Goal: Information Seeking & Learning: Learn about a topic

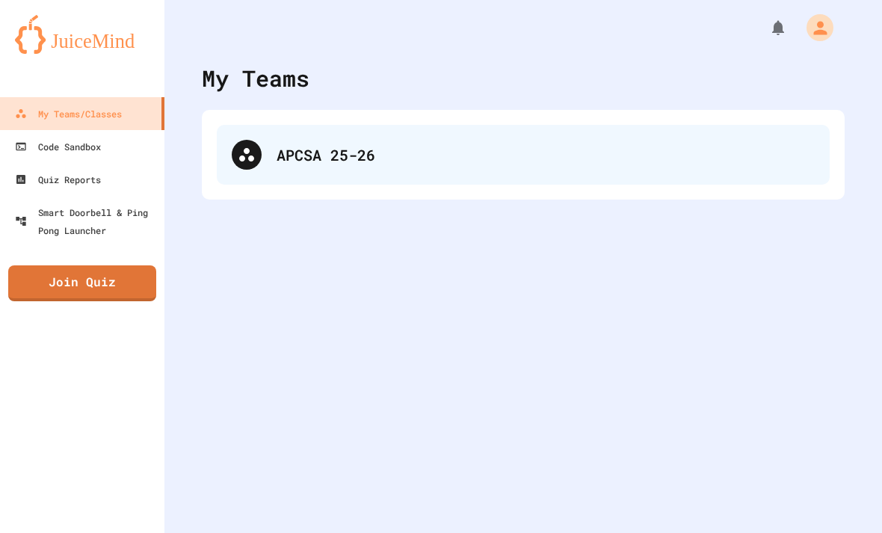
click at [608, 160] on div "APCSA 25-26" at bounding box center [545, 154] width 538 height 22
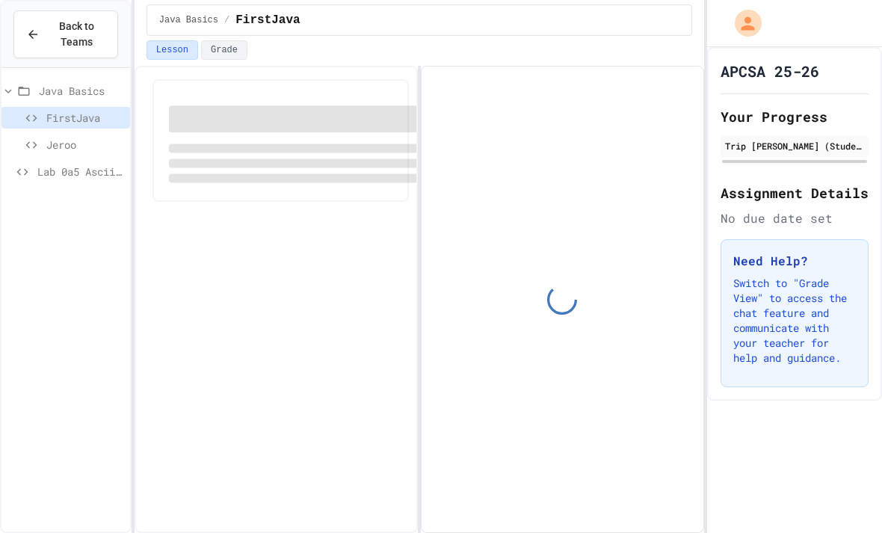
scroll to position [42, 0]
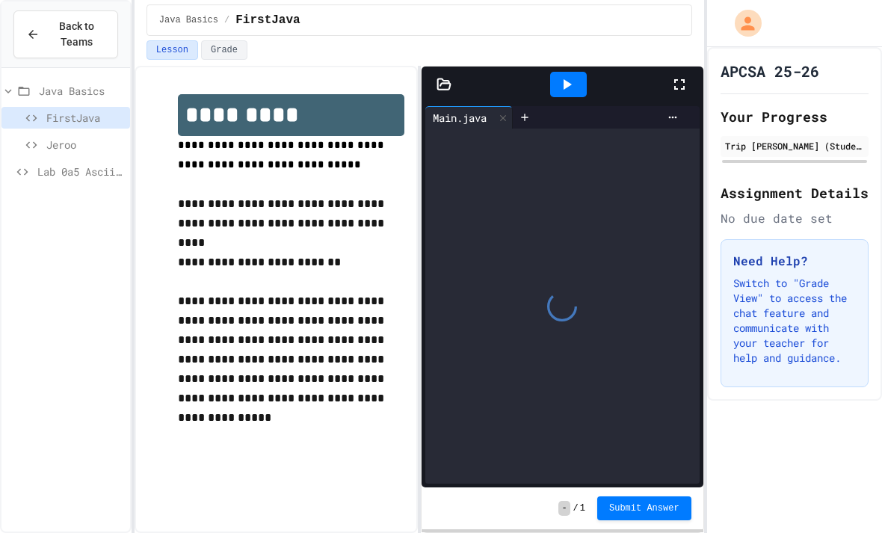
click at [46, 110] on span "FirstJava" at bounding box center [85, 118] width 78 height 16
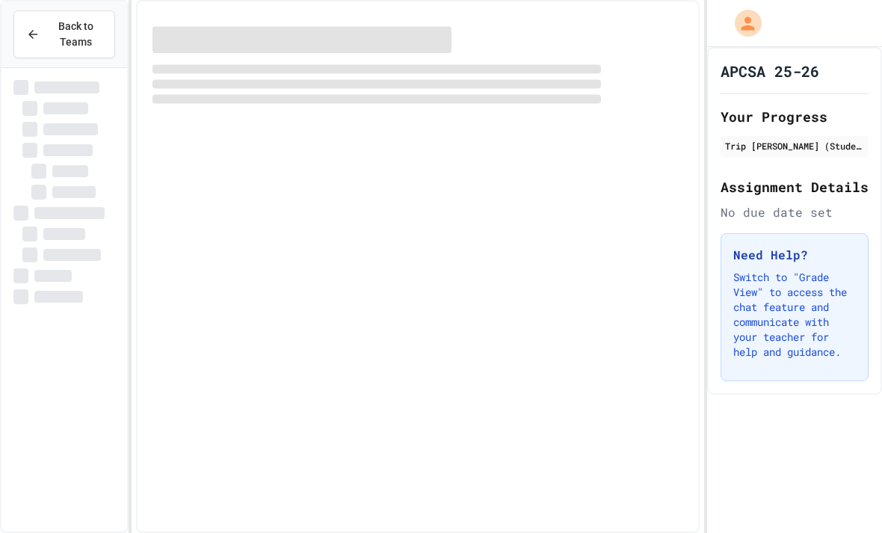
scroll to position [42, 0]
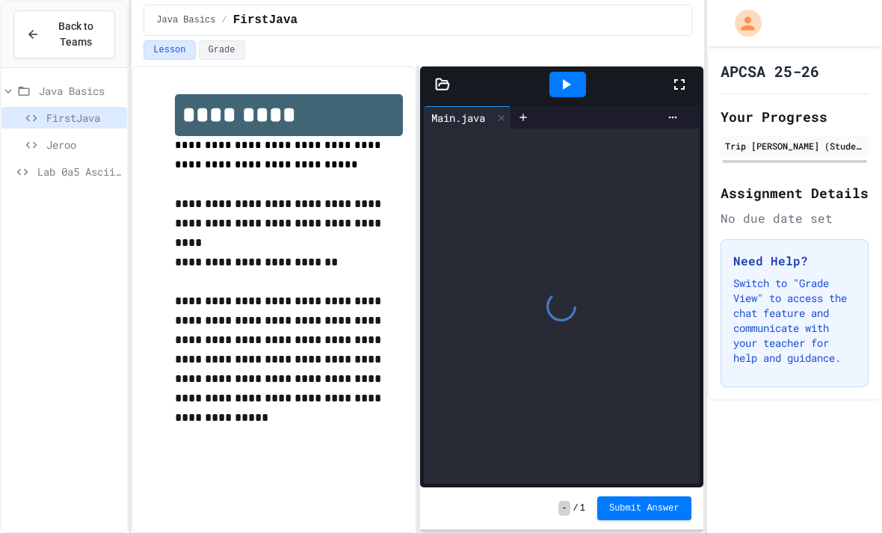
click at [35, 80] on div "Java Basics" at bounding box center [64, 91] width 126 height 22
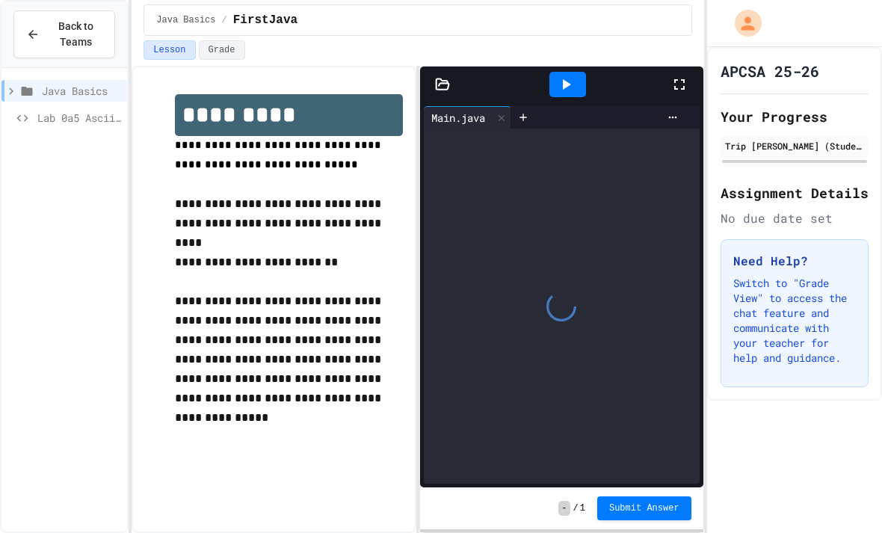
click at [25, 87] on icon at bounding box center [27, 91] width 11 height 9
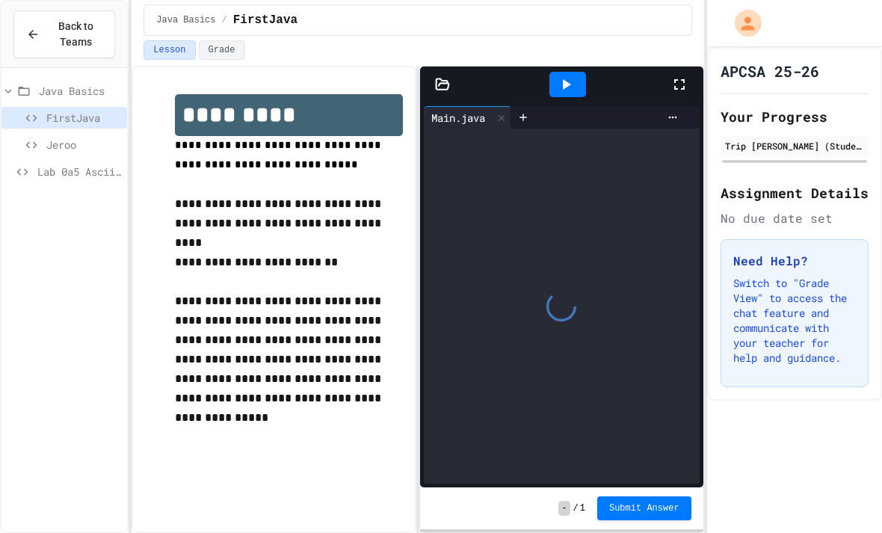
click at [40, 138] on icon at bounding box center [31, 144] width 18 height 13
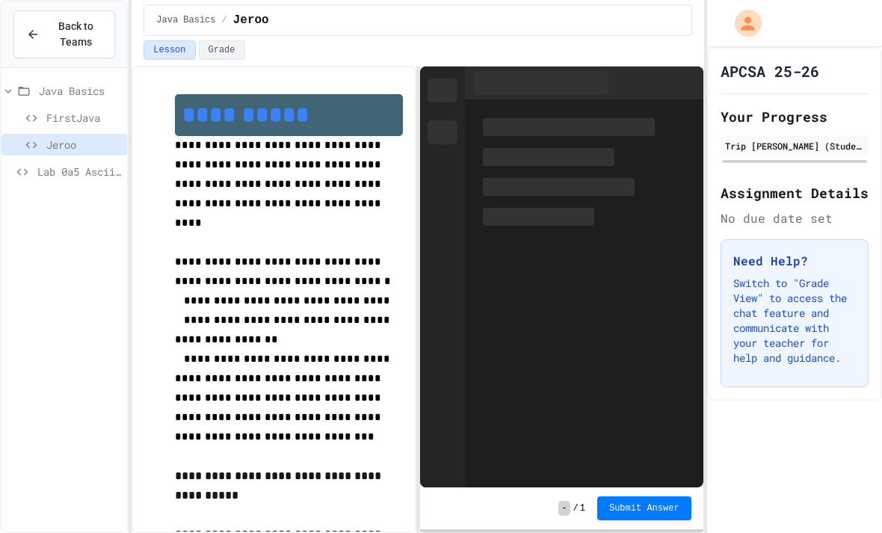
scroll to position [43, 0]
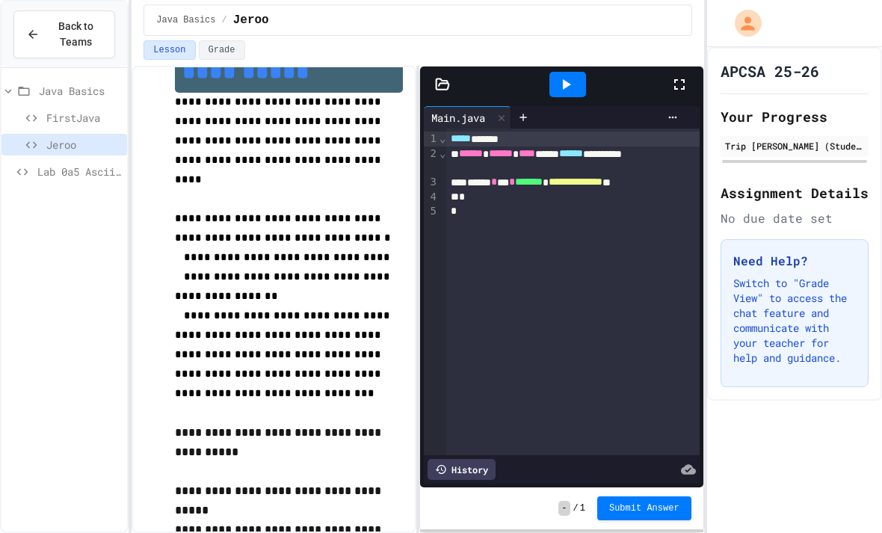
click at [57, 110] on span "FirstJava" at bounding box center [83, 118] width 75 height 16
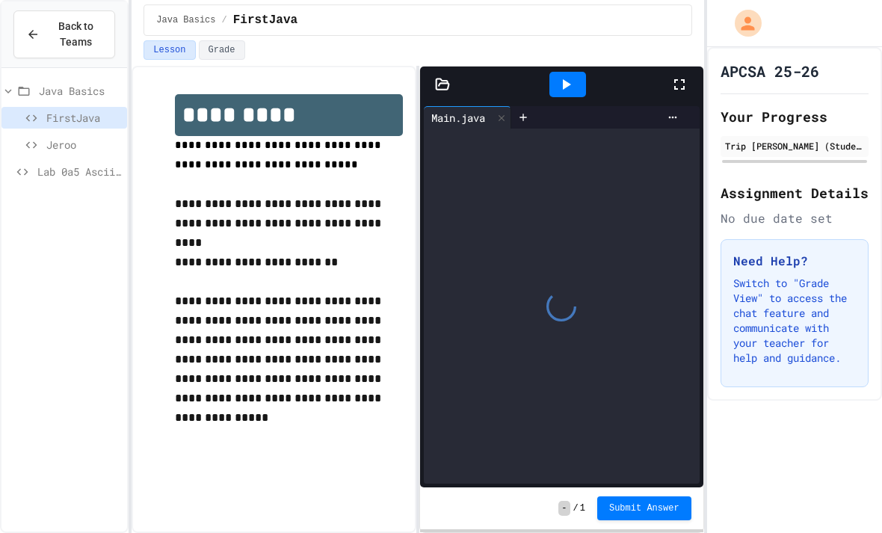
click at [574, 75] on icon at bounding box center [566, 84] width 18 height 18
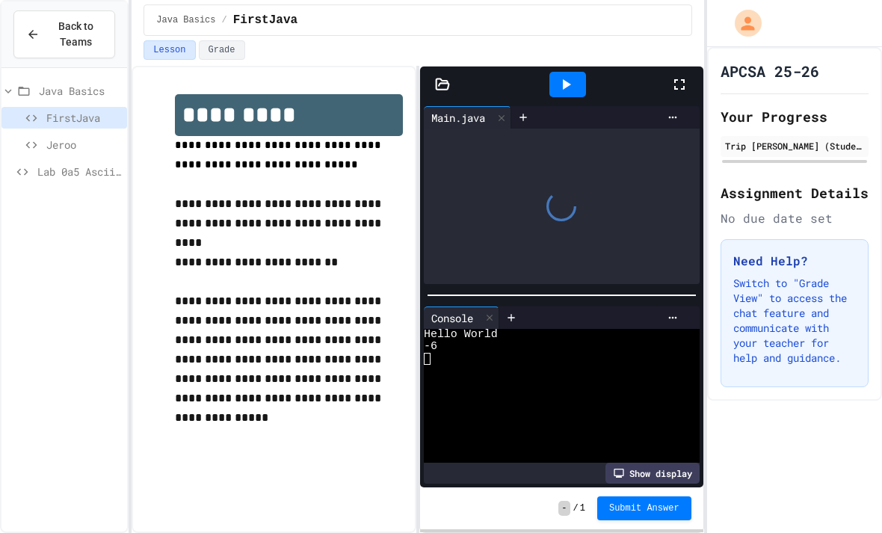
scroll to position [29, 0]
click at [569, 75] on icon at bounding box center [566, 84] width 18 height 18
click at [580, 70] on div "Stop" at bounding box center [567, 84] width 69 height 28
click at [577, 72] on div at bounding box center [567, 84] width 37 height 25
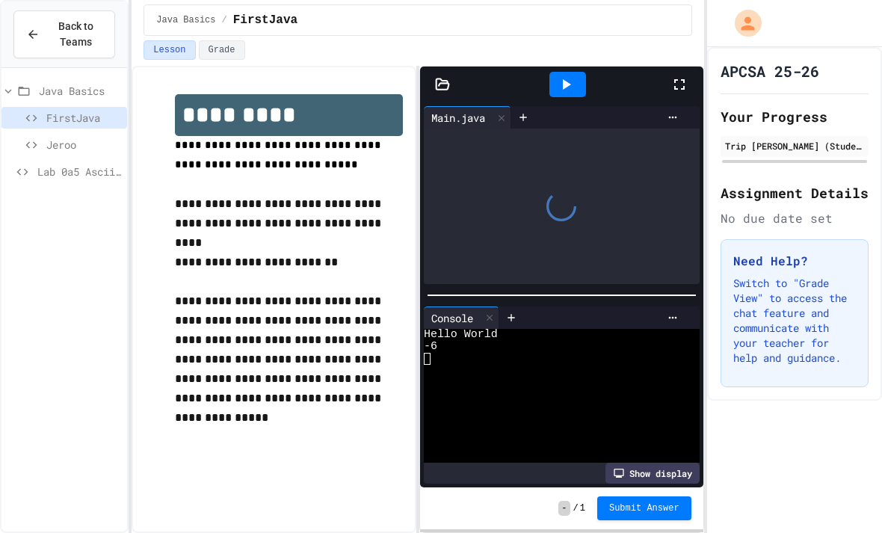
click at [649, 480] on div "Show display" at bounding box center [652, 473] width 94 height 21
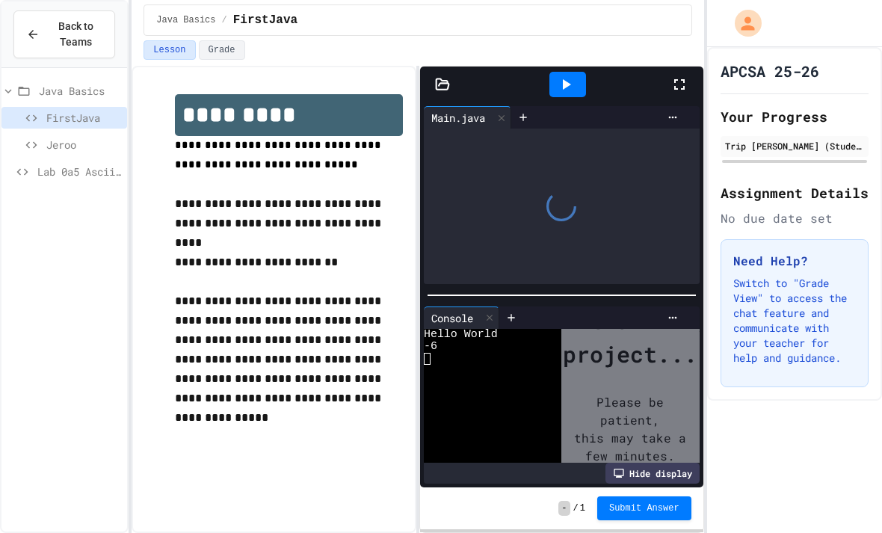
click at [669, 474] on div "Hide display" at bounding box center [652, 473] width 94 height 21
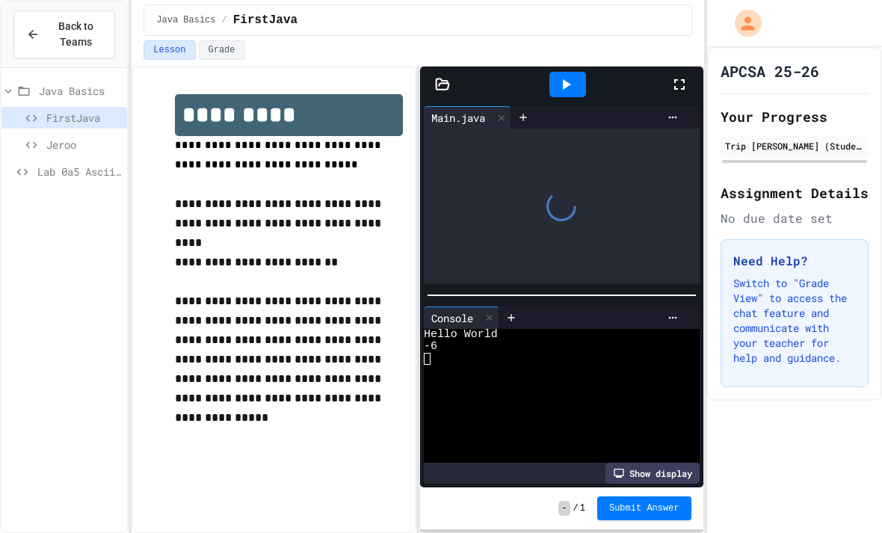
scroll to position [13, 0]
click at [67, 110] on span "FirstJava" at bounding box center [83, 118] width 75 height 16
click at [682, 73] on div at bounding box center [686, 84] width 33 height 40
click at [64, 113] on span "FirstJava" at bounding box center [83, 118] width 75 height 16
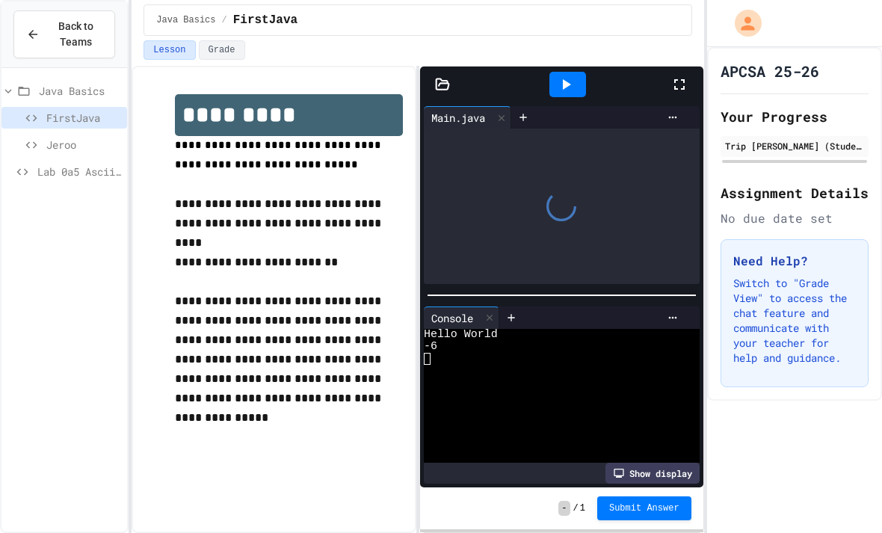
click at [692, 73] on div at bounding box center [686, 84] width 33 height 40
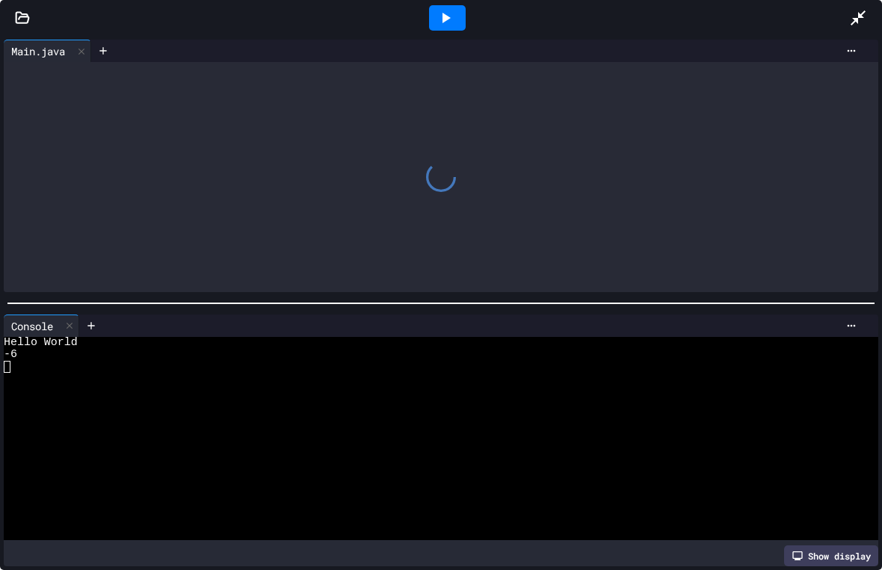
click at [860, 20] on icon at bounding box center [858, 18] width 18 height 18
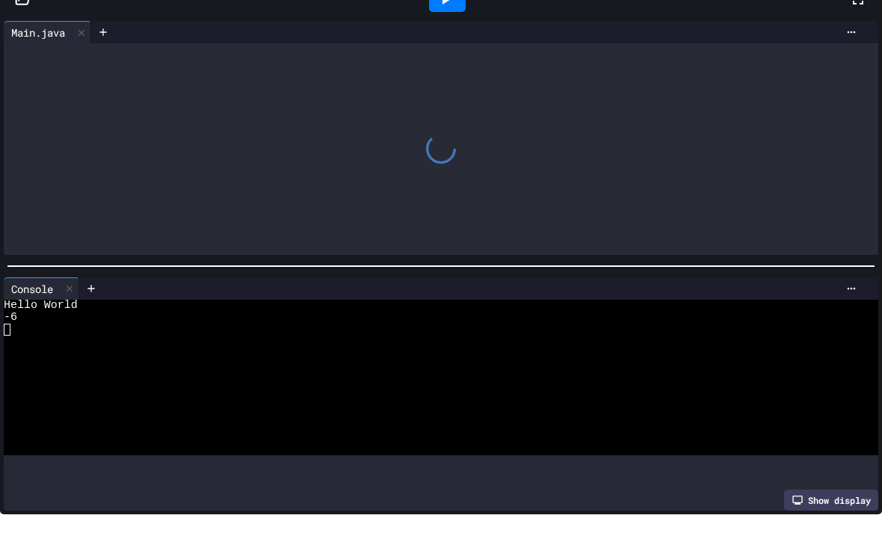
scroll to position [48, 0]
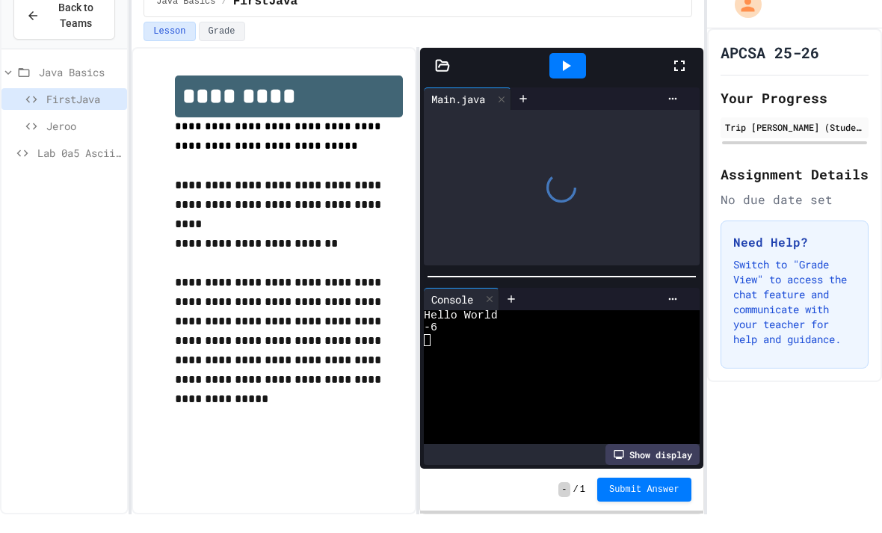
click at [630, 389] on div at bounding box center [555, 395] width 262 height 12
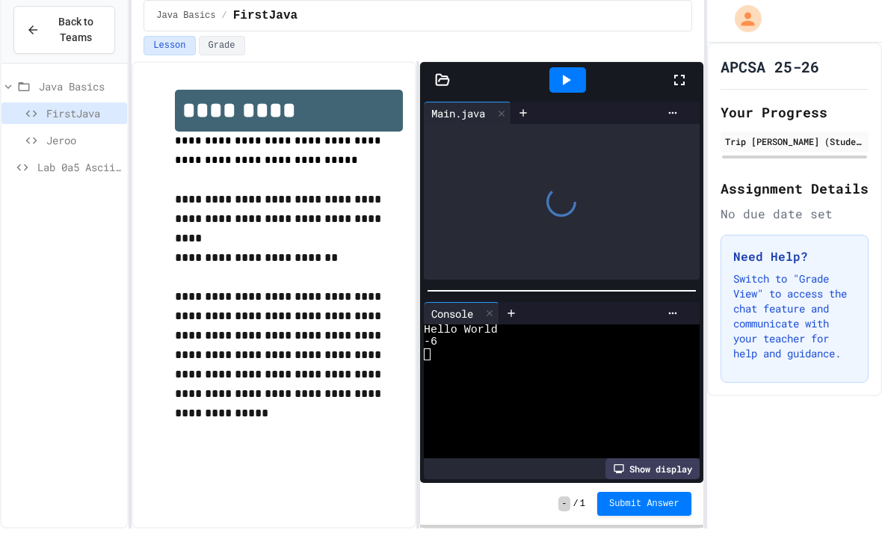
scroll to position [28, 0]
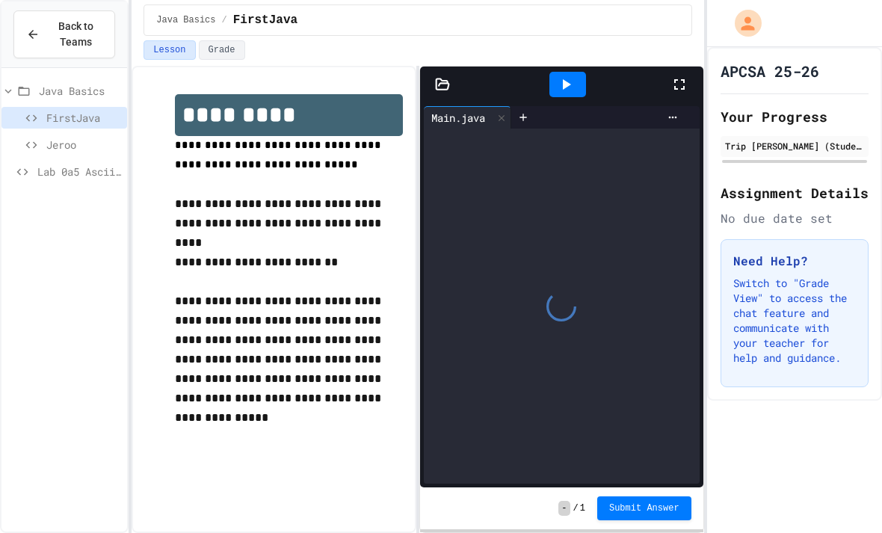
click at [23, 93] on icon at bounding box center [24, 90] width 18 height 13
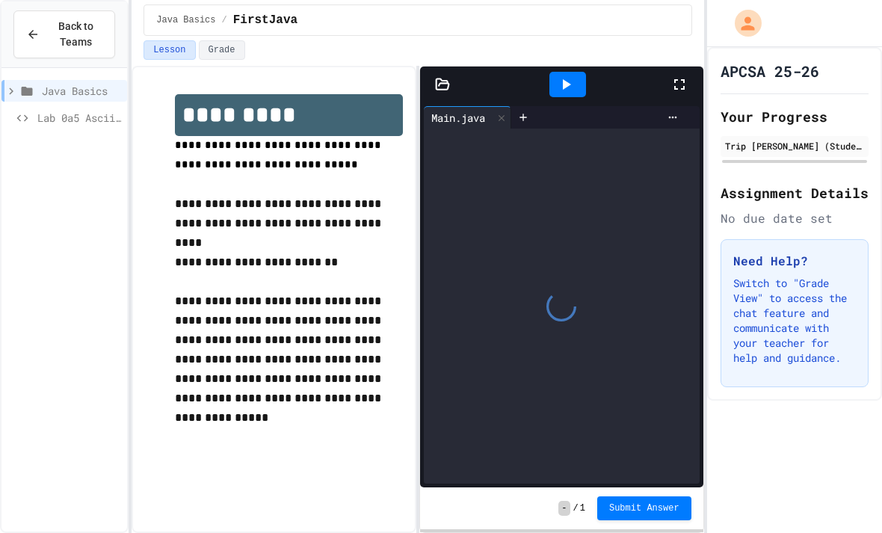
click at [53, 92] on span "Java Basics" at bounding box center [81, 91] width 79 height 16
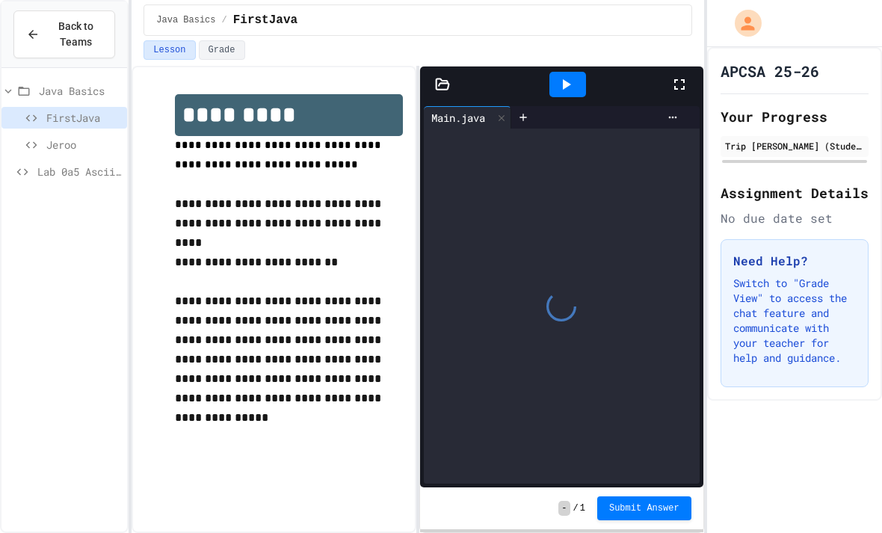
click at [69, 117] on span "FirstJava" at bounding box center [83, 118] width 75 height 16
click at [29, 124] on icon at bounding box center [31, 117] width 18 height 13
click at [42, 150] on div "Jeroo" at bounding box center [64, 145] width 126 height 22
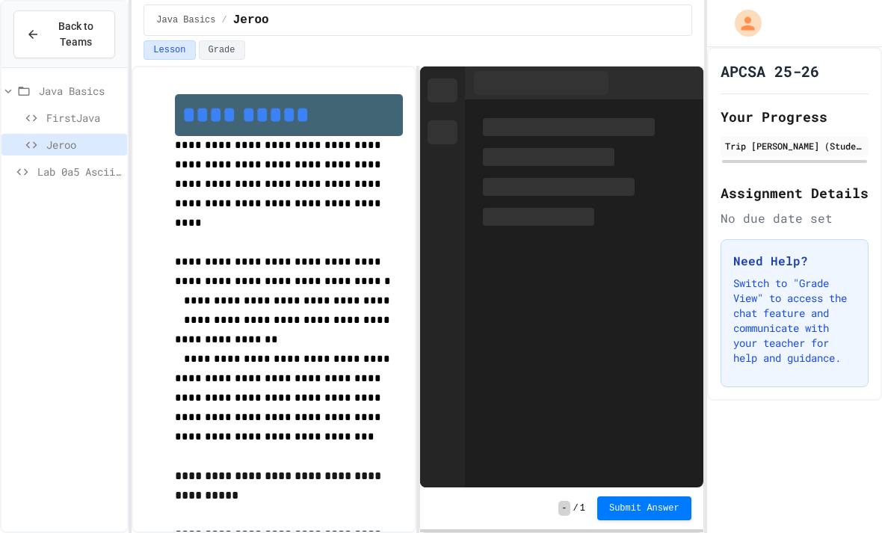
scroll to position [43, 0]
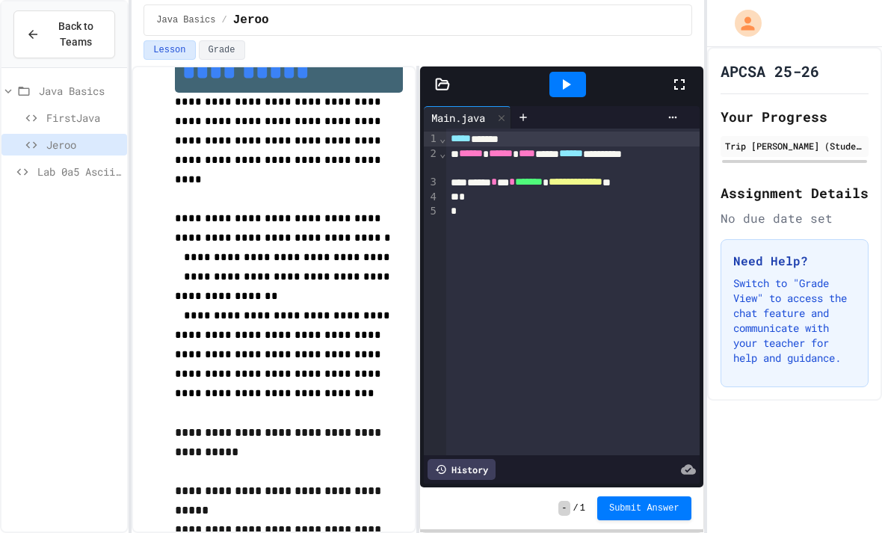
click at [49, 110] on span "FirstJava" at bounding box center [83, 118] width 75 height 16
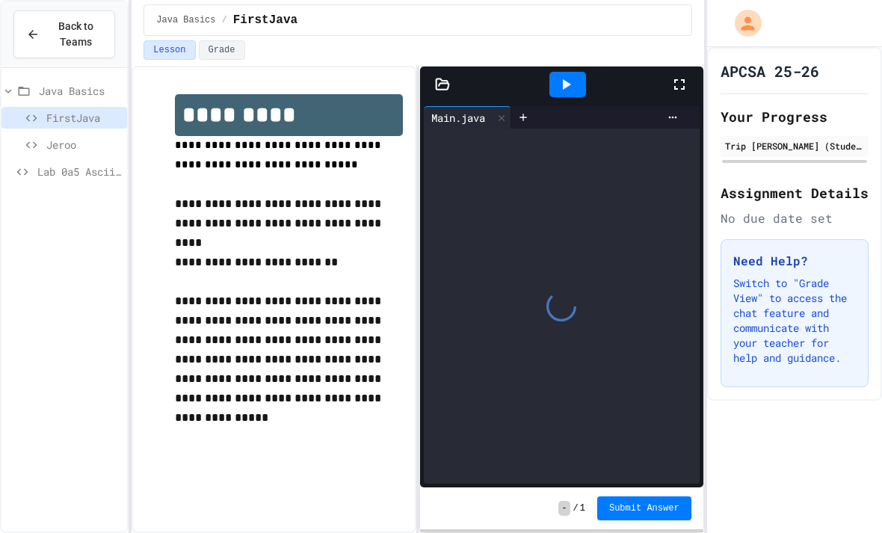
scroll to position [13, 0]
click at [678, 75] on icon at bounding box center [679, 84] width 18 height 18
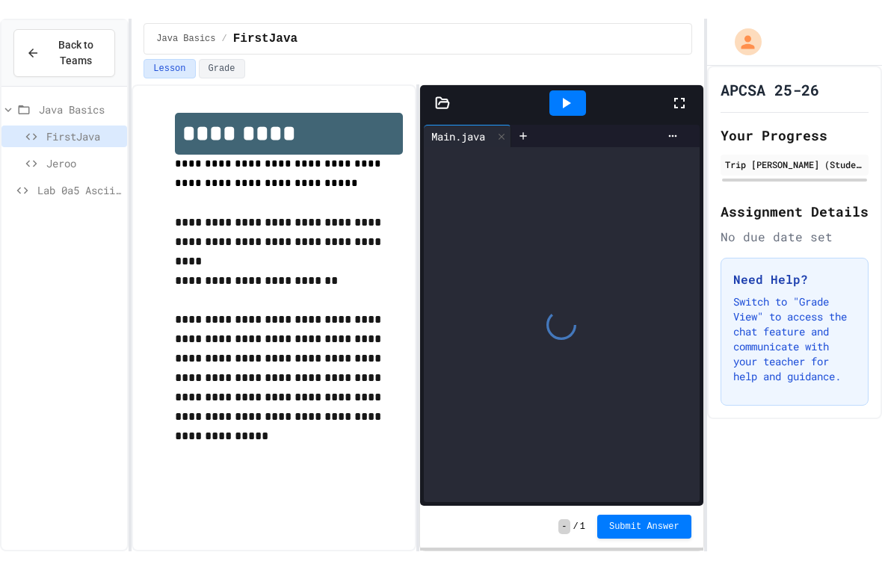
scroll to position [0, 0]
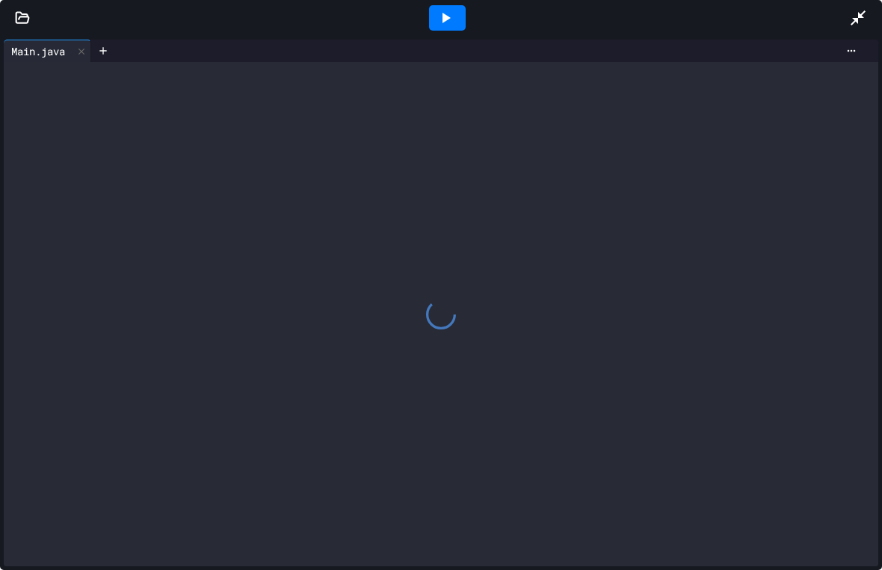
click at [450, 19] on icon at bounding box center [445, 18] width 18 height 18
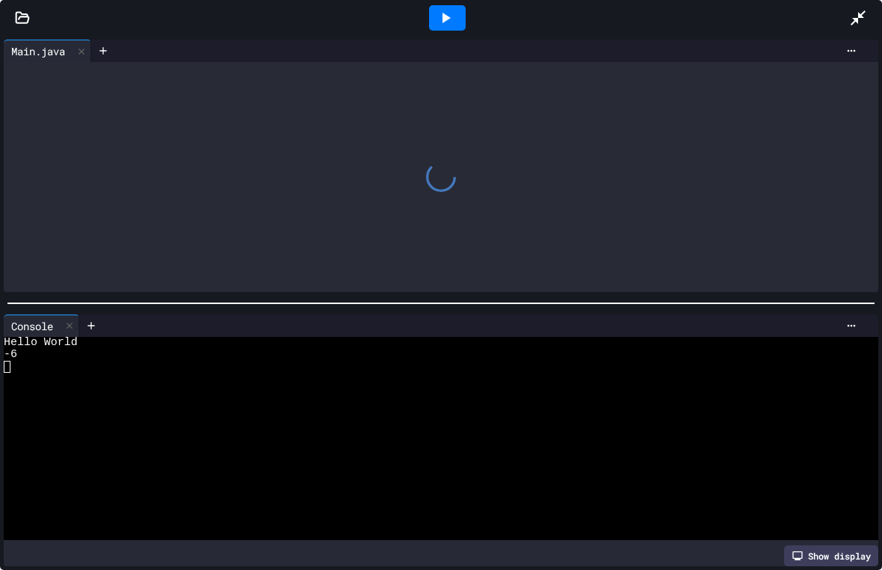
click at [864, 13] on icon at bounding box center [857, 17] width 15 height 15
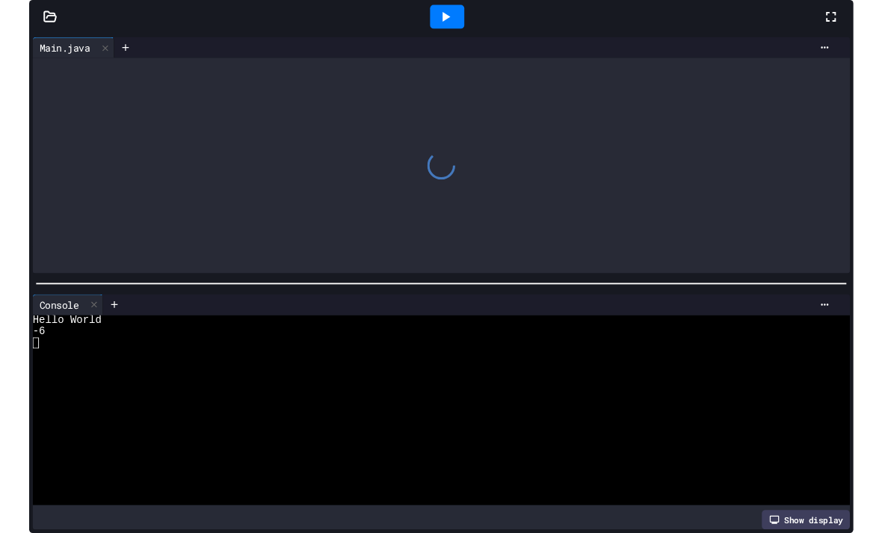
scroll to position [10, 0]
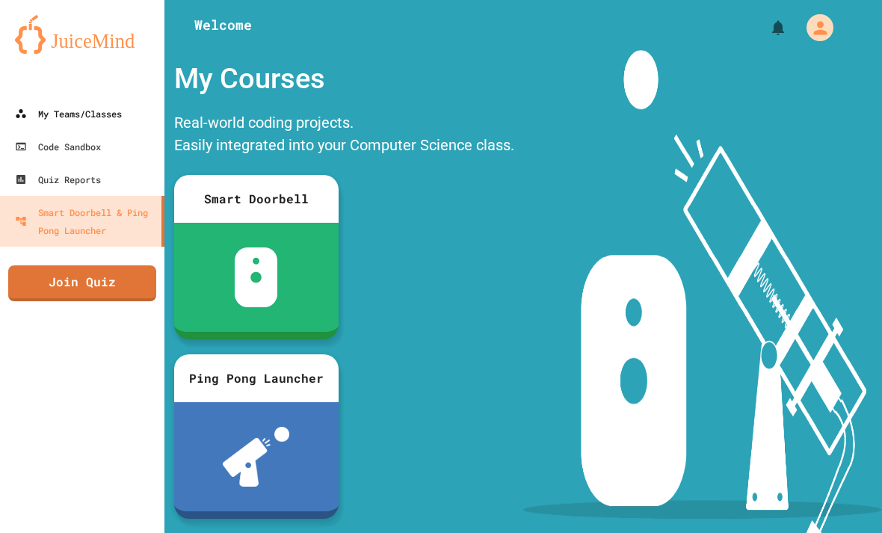
click at [22, 118] on icon at bounding box center [21, 114] width 12 height 12
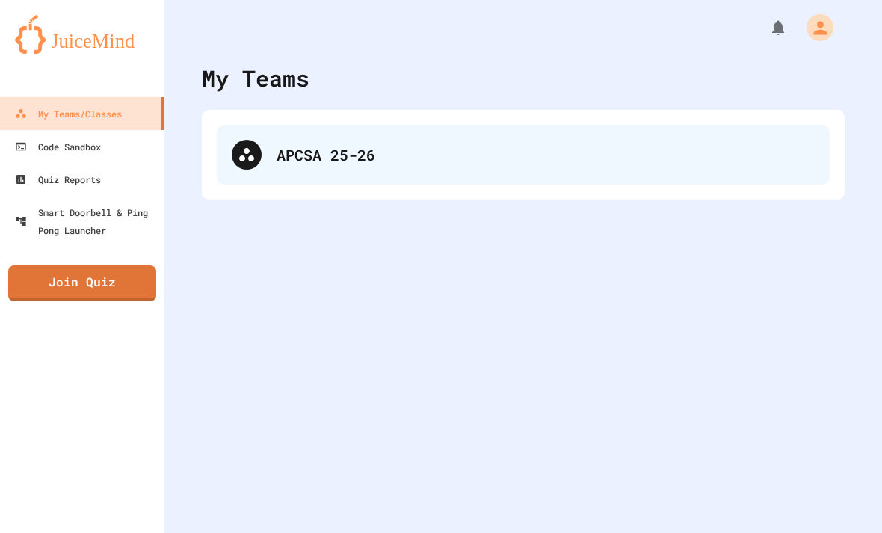
click at [482, 146] on div "APCSA 25-26" at bounding box center [545, 154] width 538 height 22
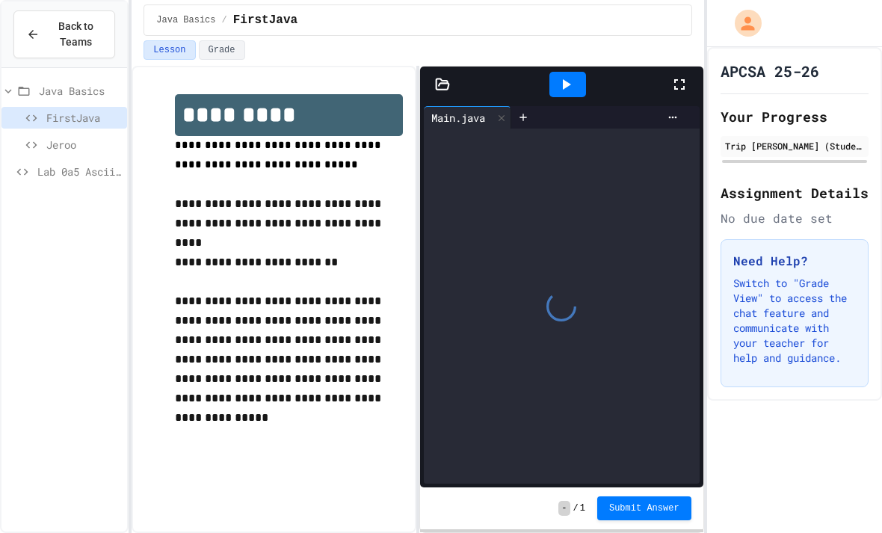
click at [40, 149] on icon at bounding box center [31, 144] width 18 height 13
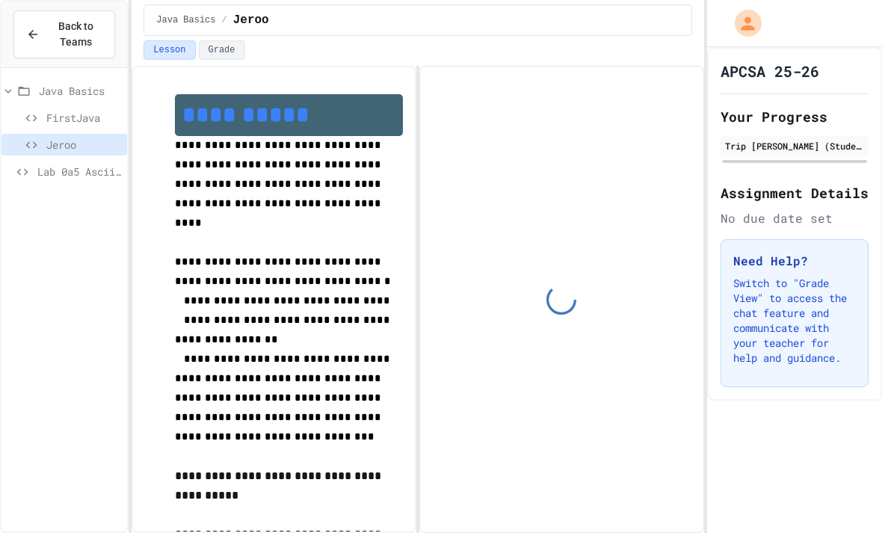
scroll to position [43, 0]
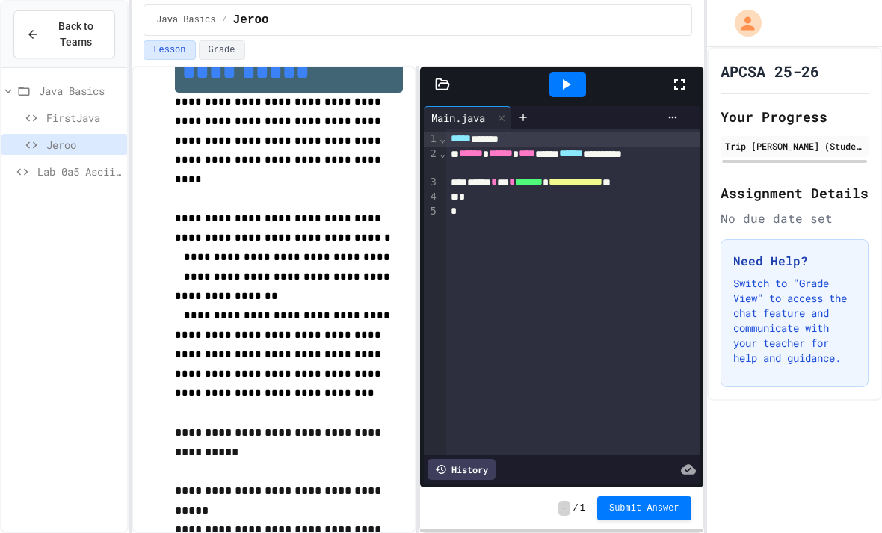
click at [19, 80] on div "Java Basics" at bounding box center [64, 91] width 126 height 22
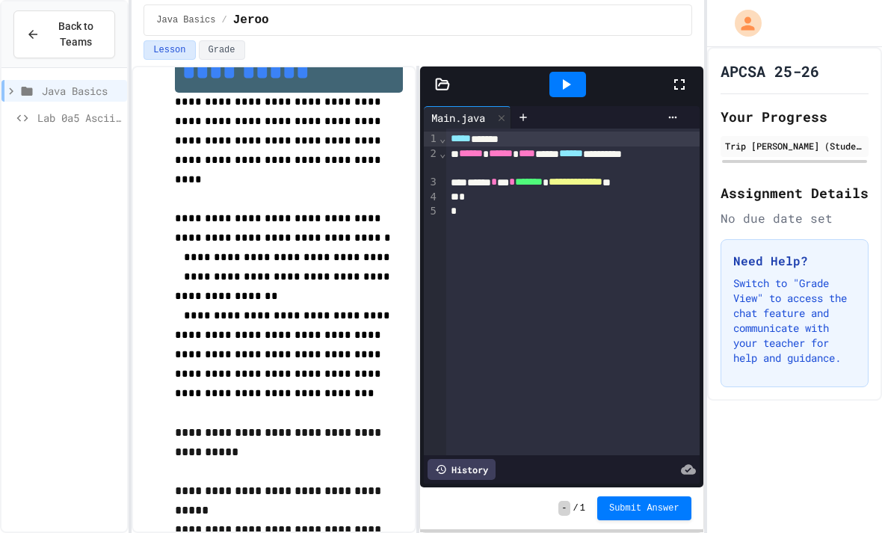
click at [17, 84] on icon at bounding box center [10, 90] width 13 height 13
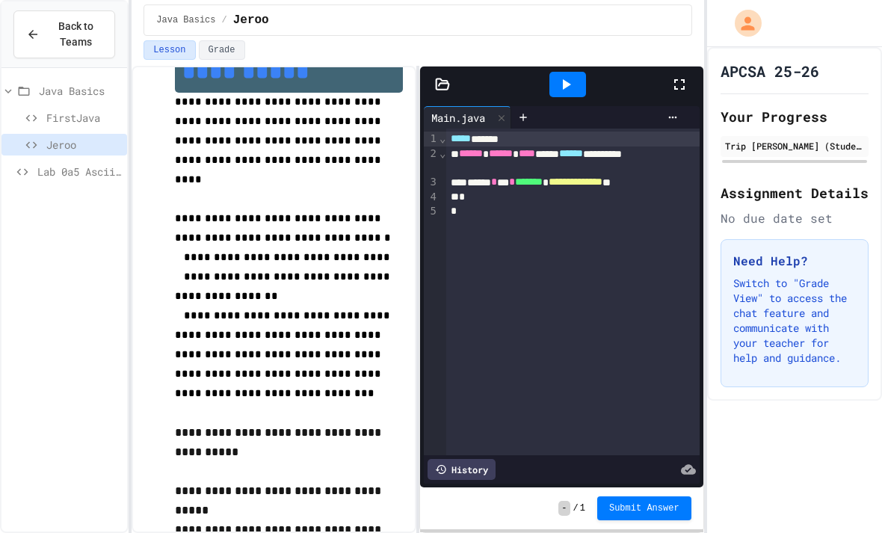
click at [56, 110] on span "FirstJava" at bounding box center [83, 118] width 75 height 16
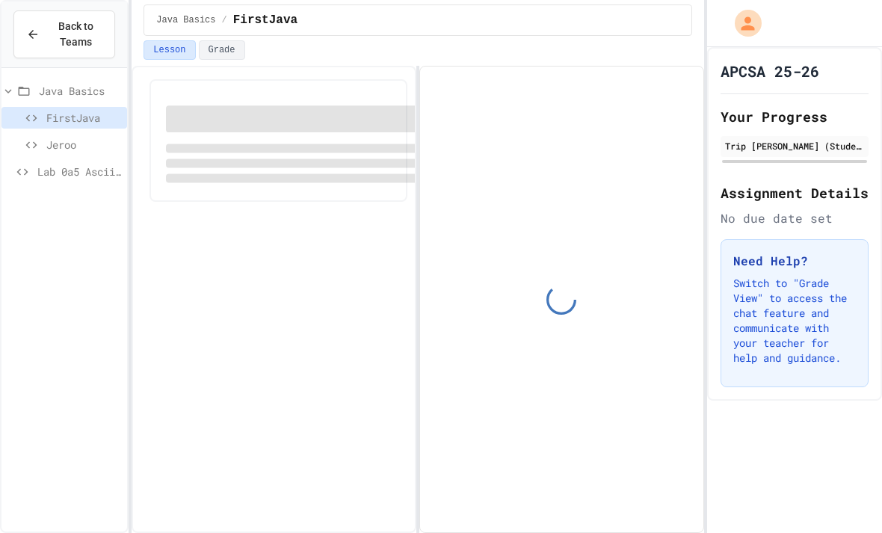
scroll to position [48, 0]
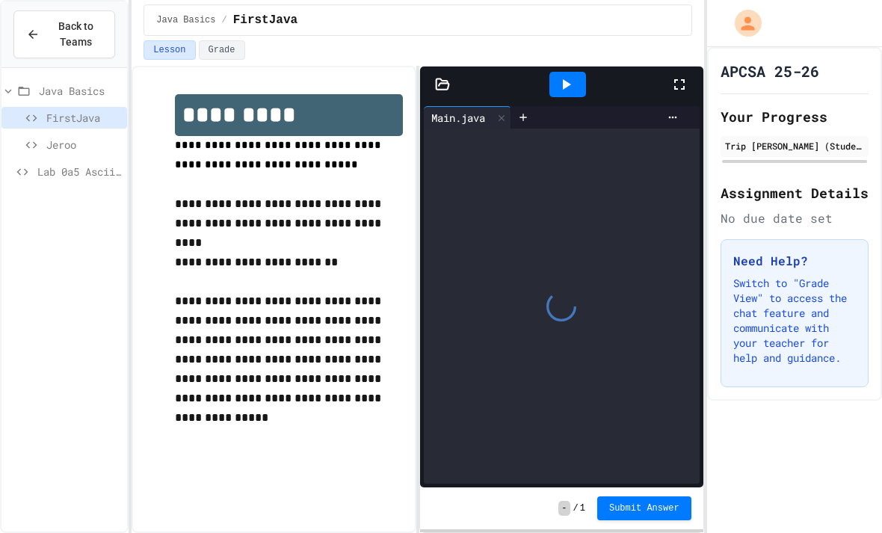
click at [676, 75] on icon at bounding box center [679, 84] width 18 height 18
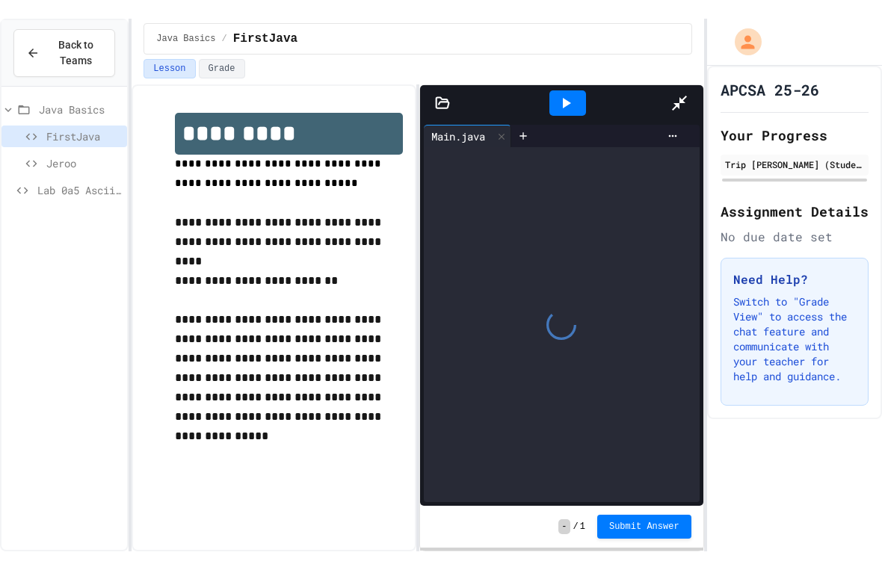
scroll to position [0, 0]
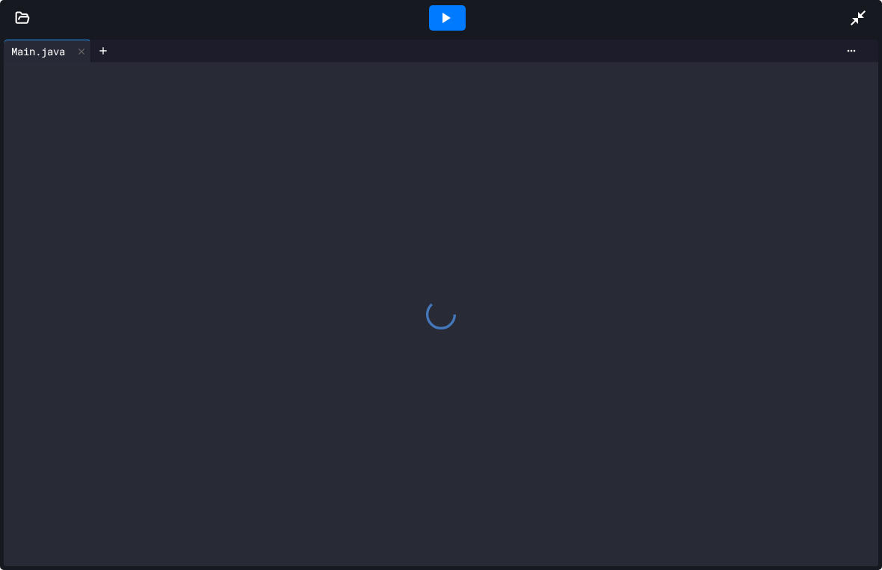
click at [442, 22] on icon at bounding box center [446, 18] width 8 height 10
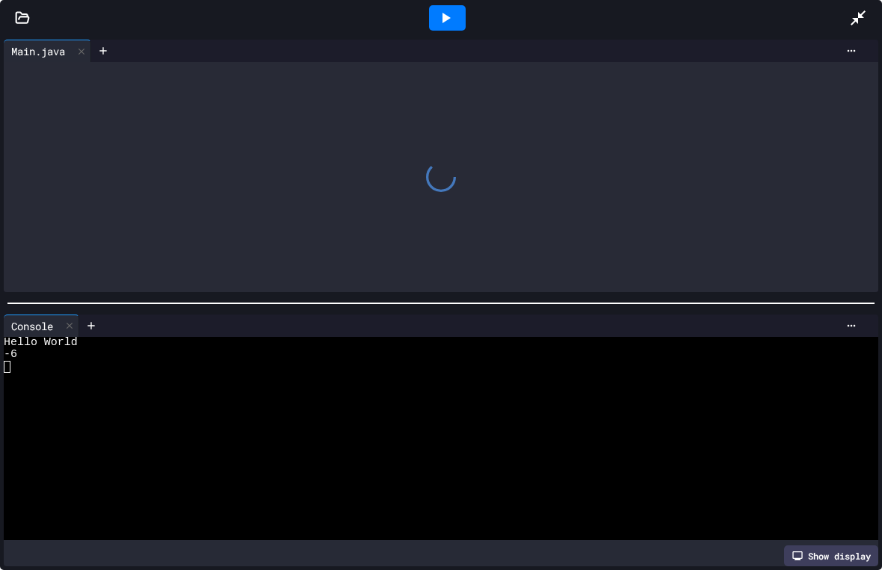
click at [864, 16] on icon at bounding box center [858, 18] width 18 height 18
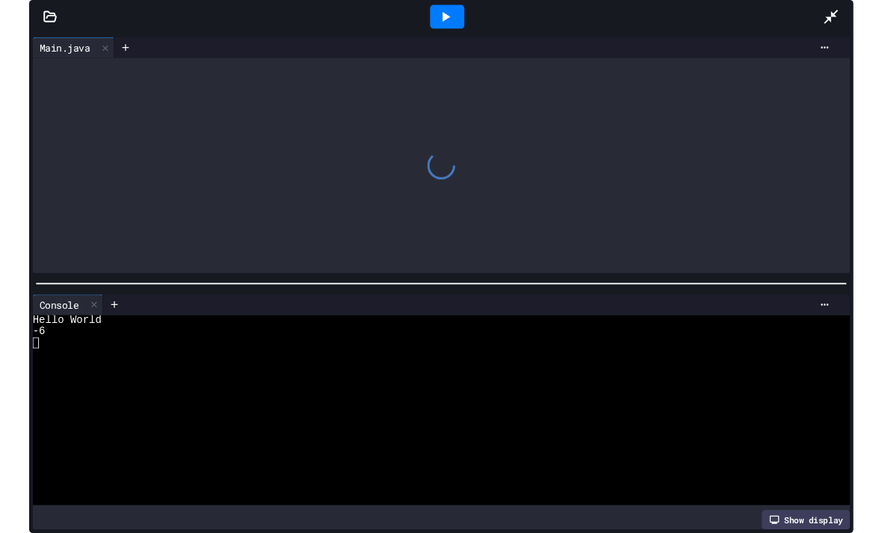
scroll to position [10, 0]
